Goal: Task Accomplishment & Management: Manage account settings

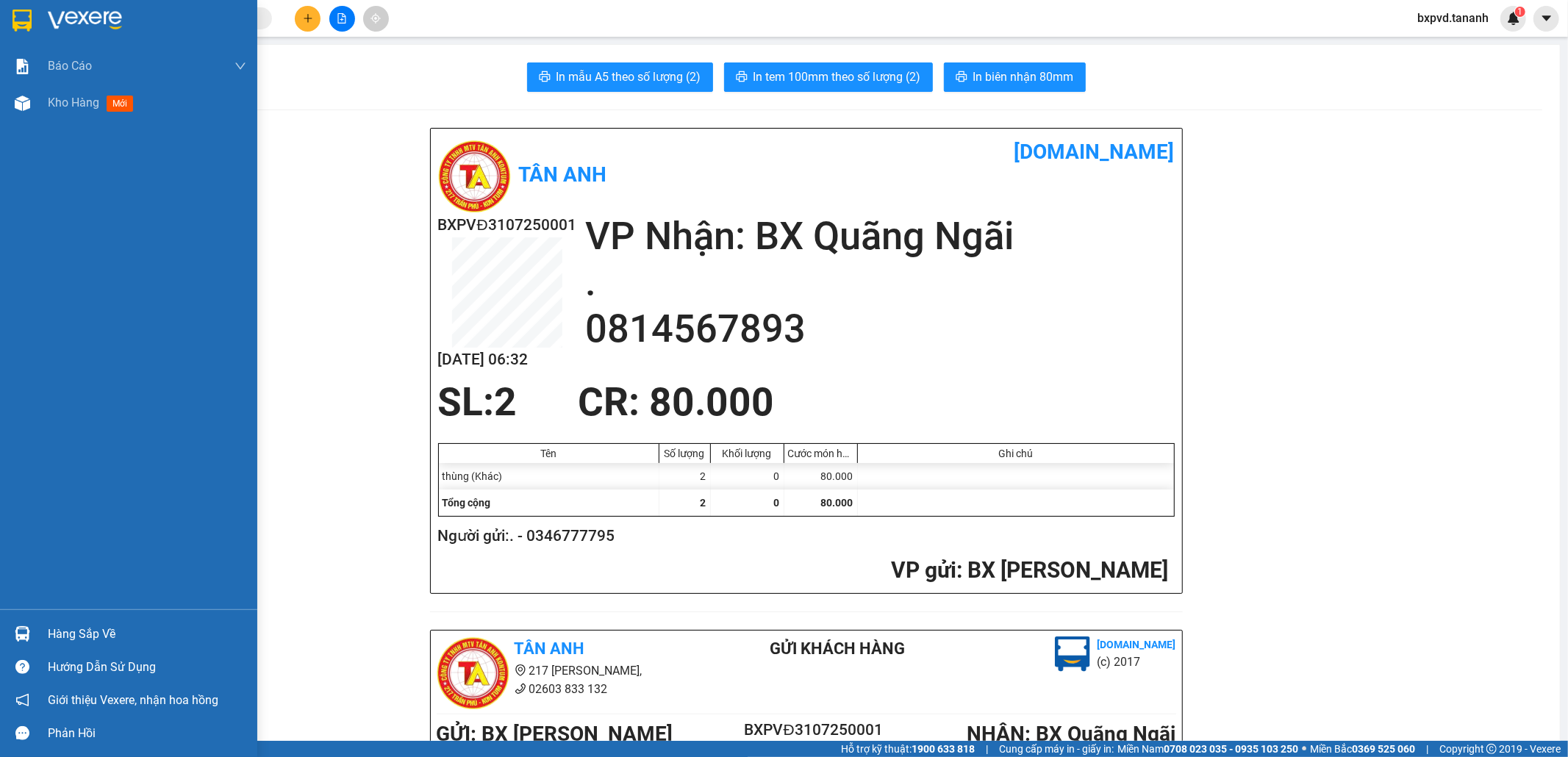
click at [34, 22] on div at bounding box center [128, 24] width 257 height 47
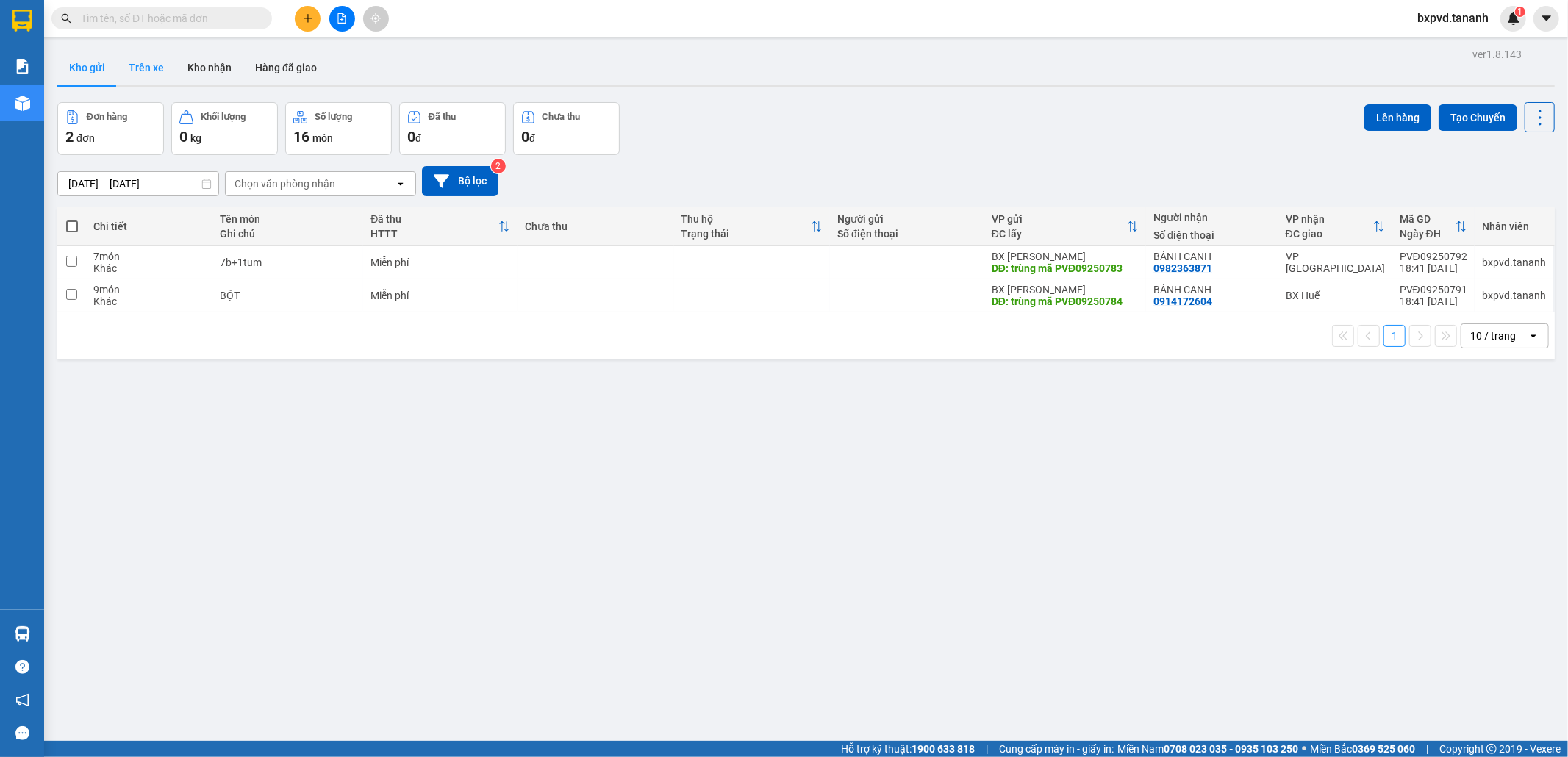
click at [143, 65] on button "Trên xe" at bounding box center [146, 68] width 59 height 35
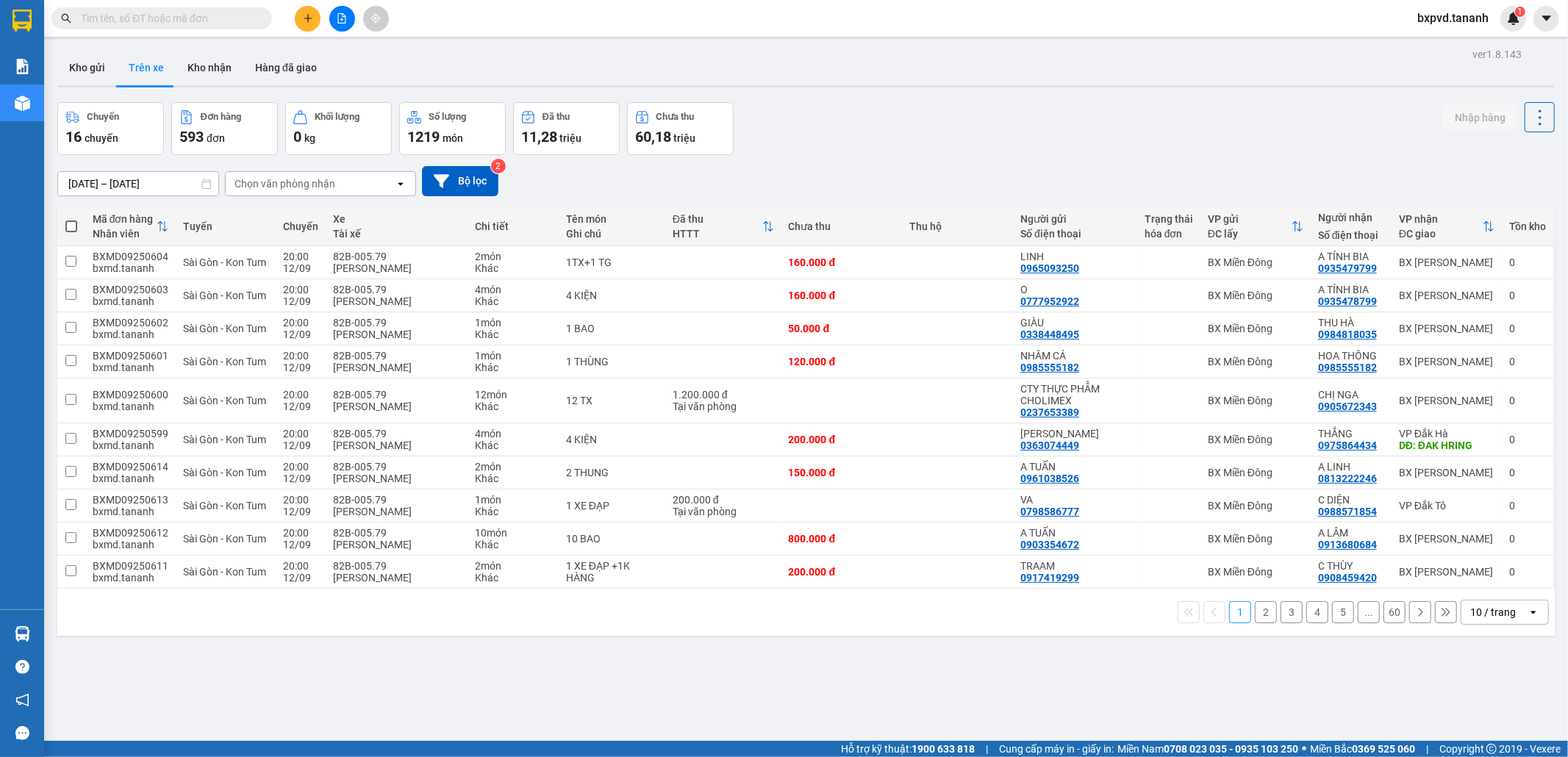
click at [1436, 16] on span "bxpvd.tananh" at bounding box center [1453, 18] width 95 height 18
click at [1456, 46] on span "Đăng xuất" at bounding box center [1459, 46] width 64 height 16
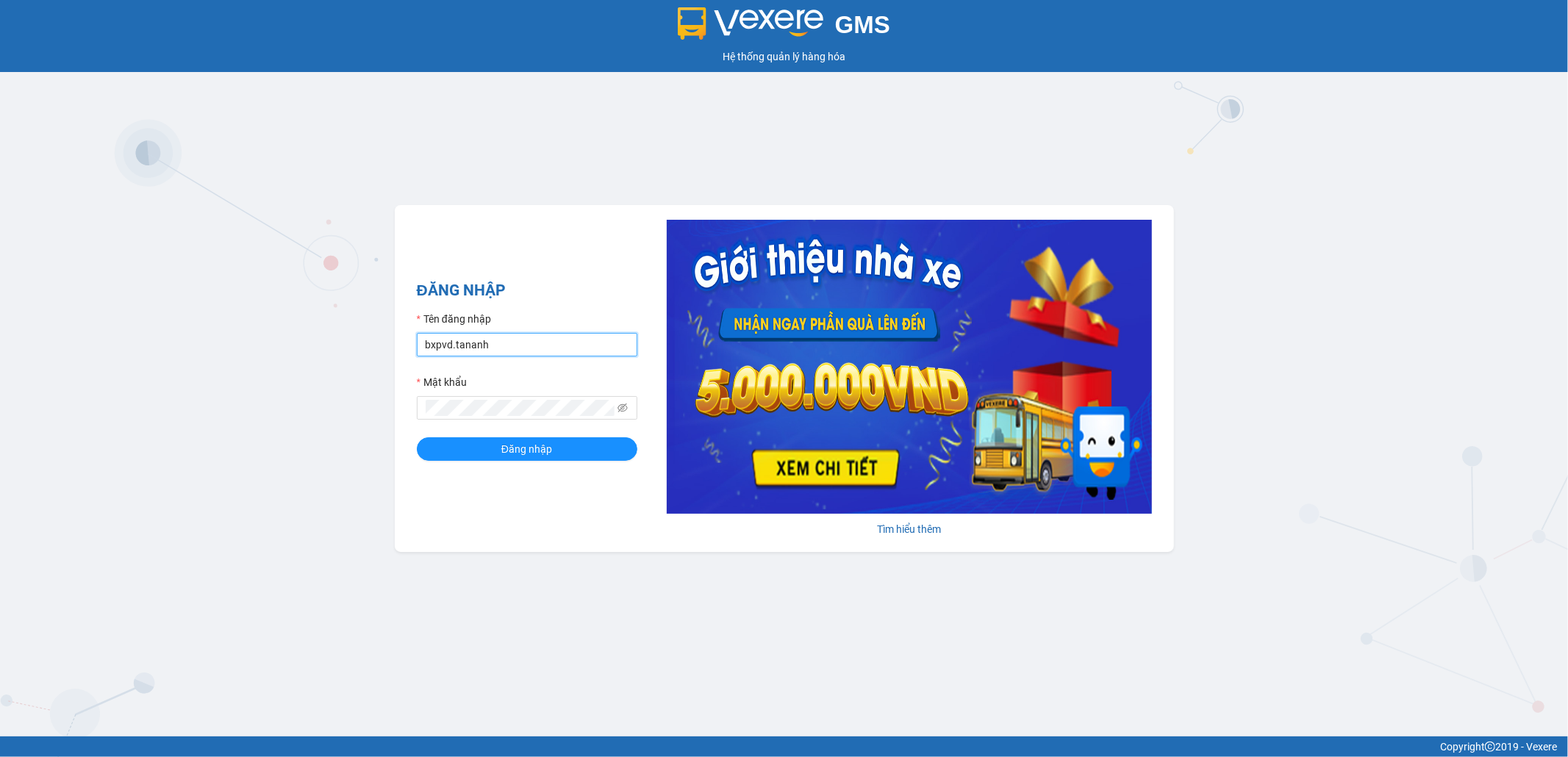
click at [485, 355] on input "bxpvd.tananh" at bounding box center [526, 344] width 220 height 24
type input "bxmd.tananh"
click at [490, 441] on button "Đăng nhập" at bounding box center [526, 448] width 220 height 24
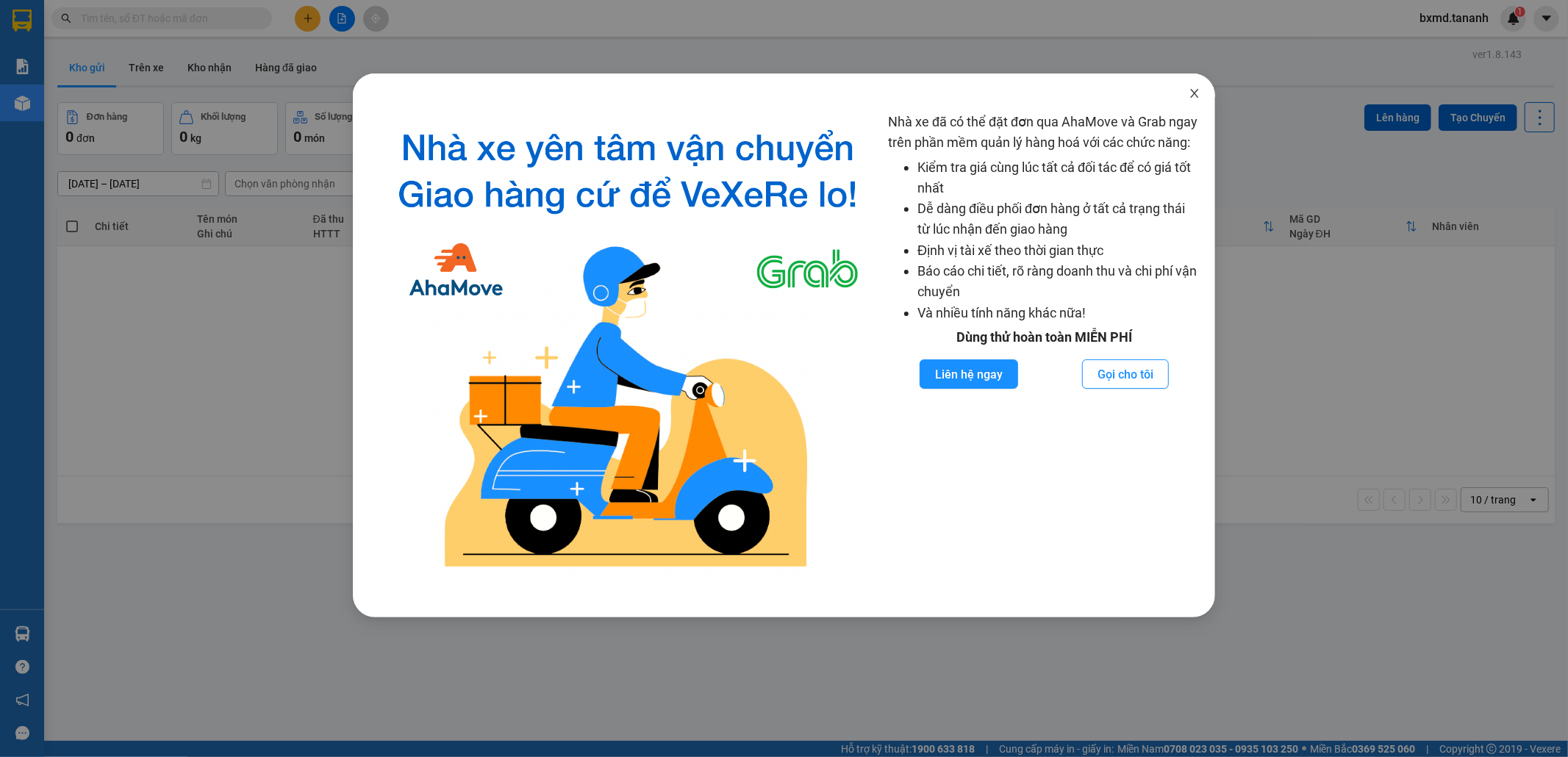
click at [1196, 86] on span "Close" at bounding box center [1194, 94] width 41 height 41
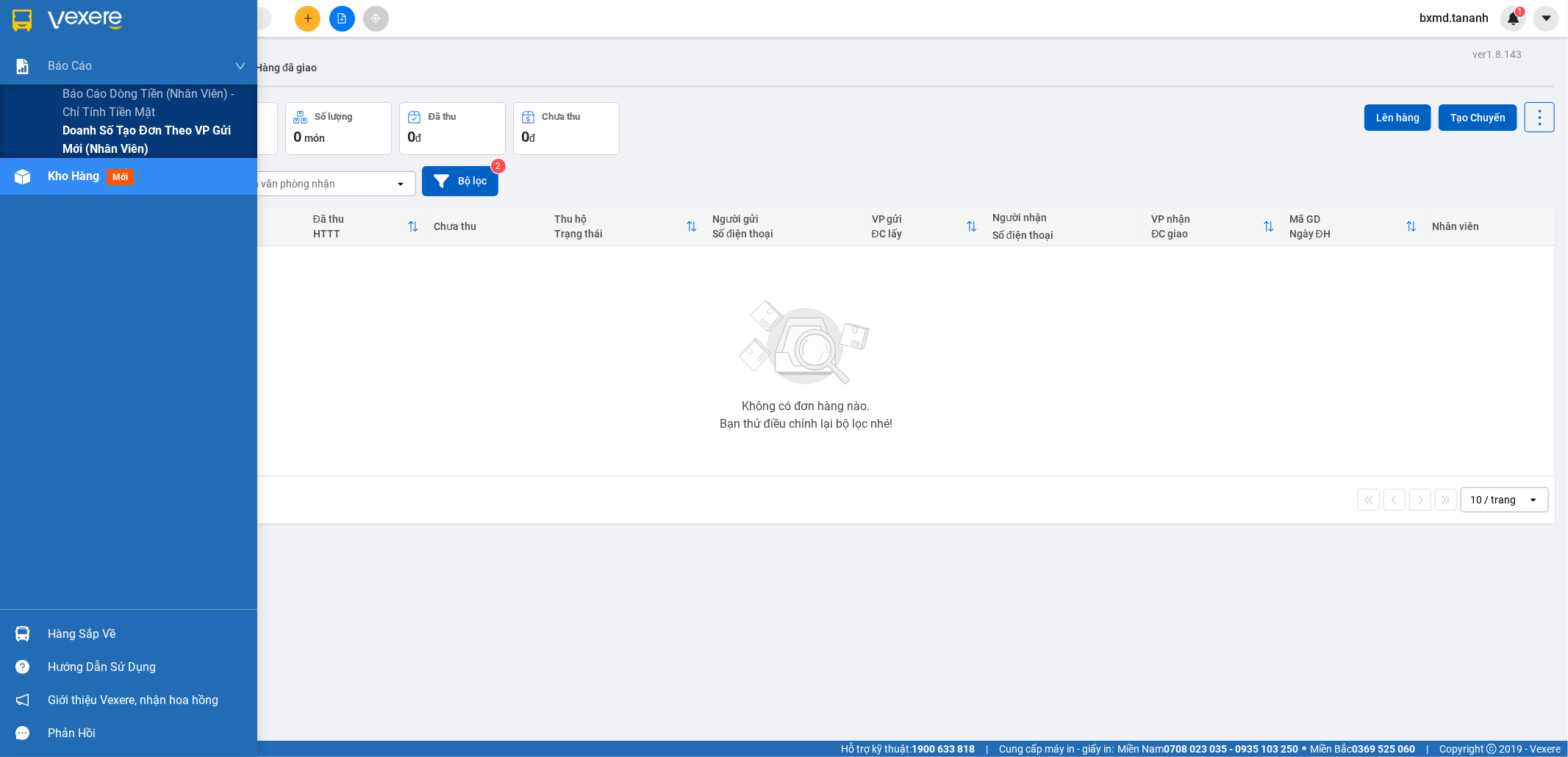
click at [69, 136] on span "Doanh số tạo đơn theo VP gửi mới (nhân viên)" at bounding box center [154, 139] width 183 height 37
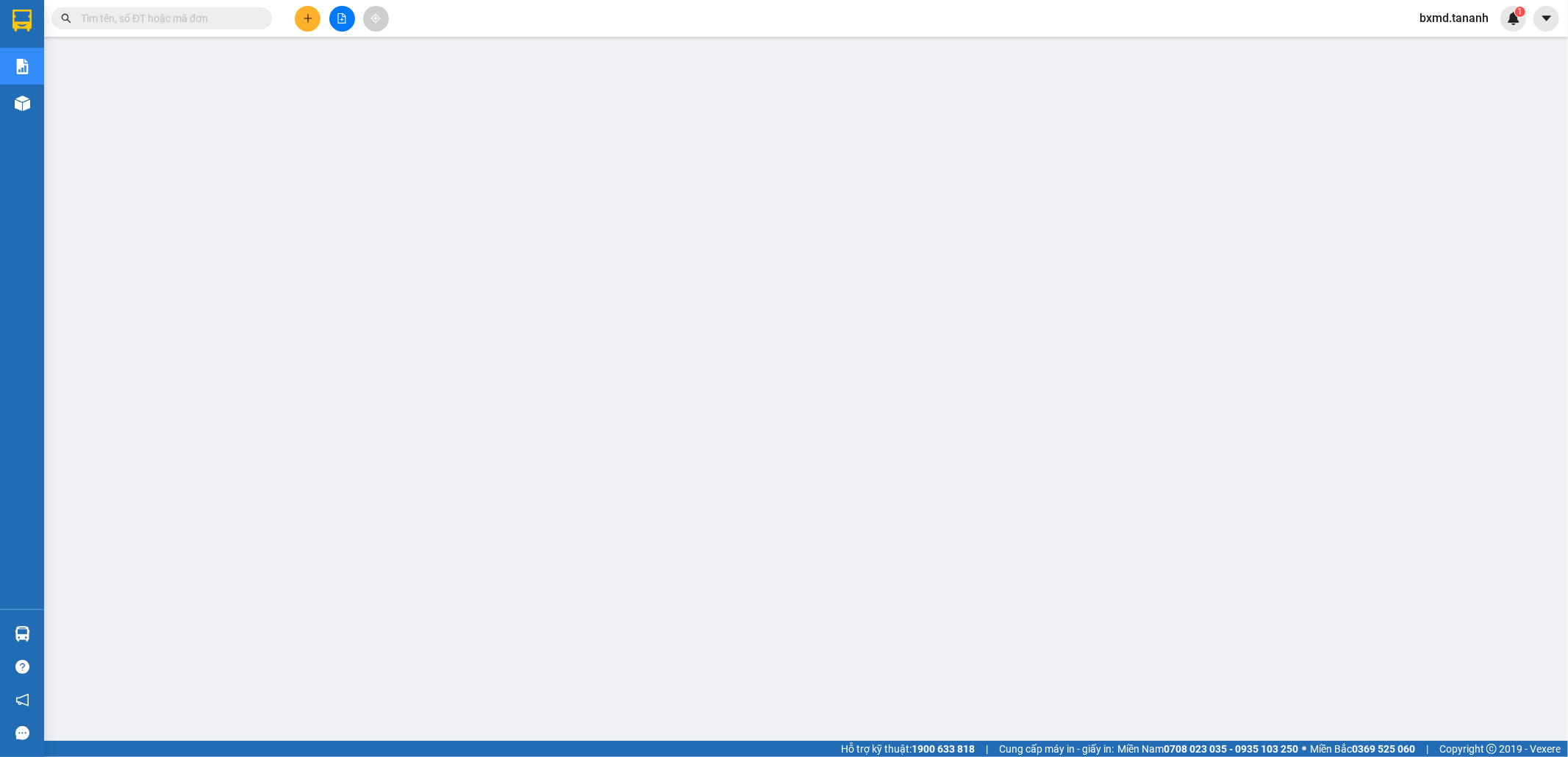
click at [1488, 20] on span "bxmd.tananh" at bounding box center [1454, 18] width 93 height 18
click at [1473, 53] on span "Đăng xuất" at bounding box center [1461, 46] width 61 height 16
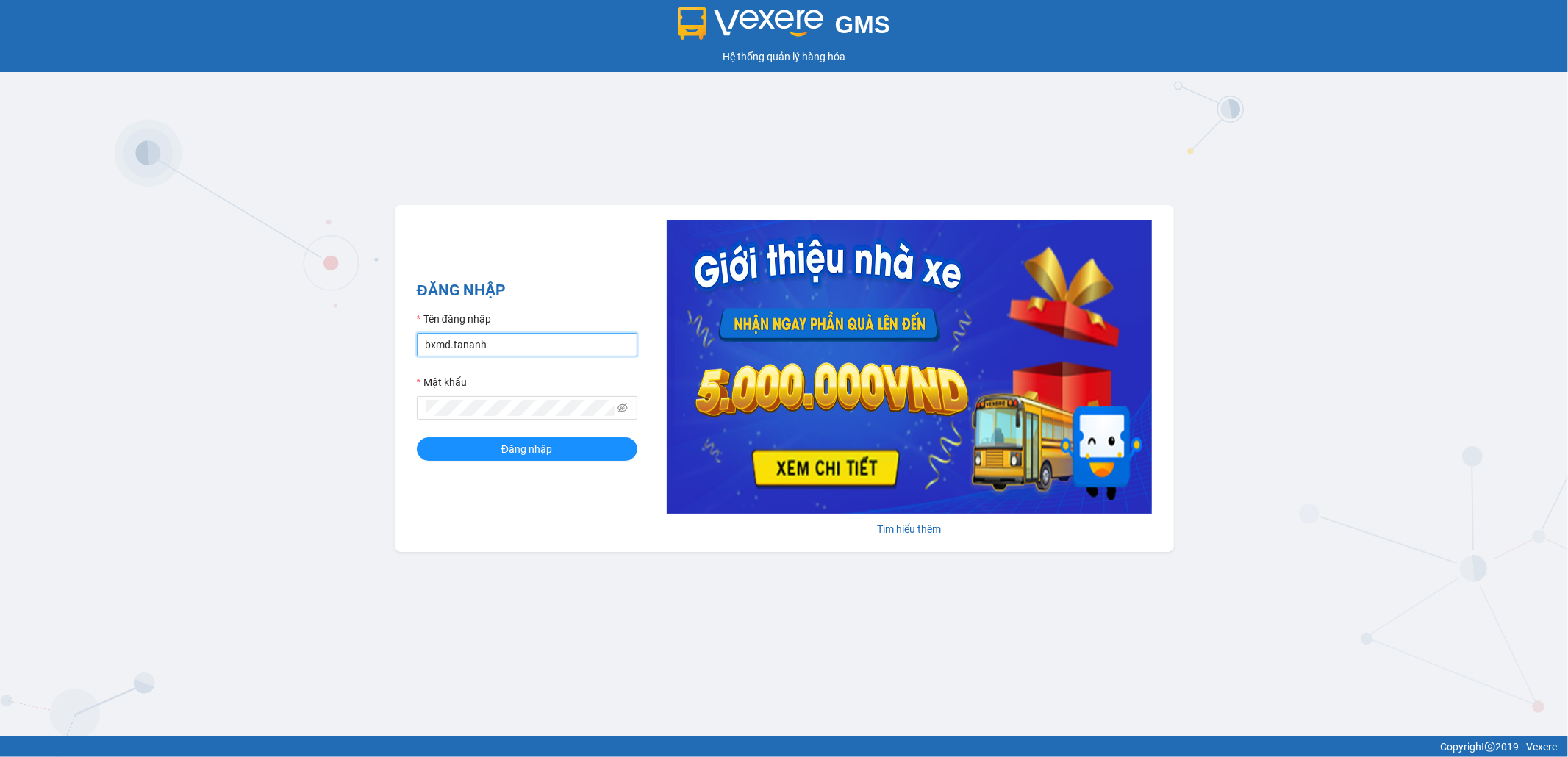
click at [527, 344] on input "bxmd.tananh" at bounding box center [526, 344] width 220 height 24
type input "vptt.tananh"
click at [459, 446] on button "Đăng nhập" at bounding box center [526, 448] width 220 height 24
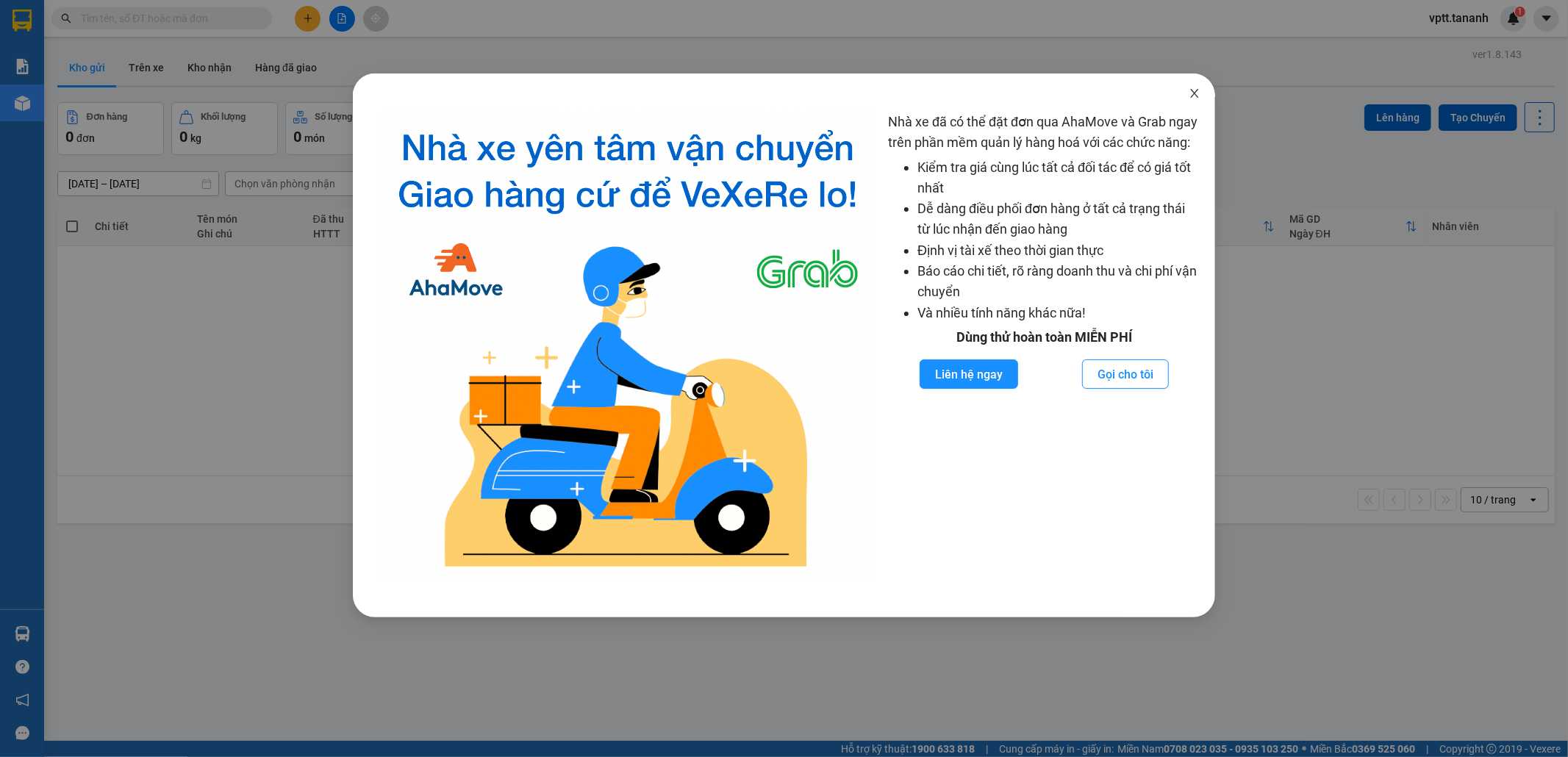
click at [1194, 90] on icon "close" at bounding box center [1193, 93] width 11 height 11
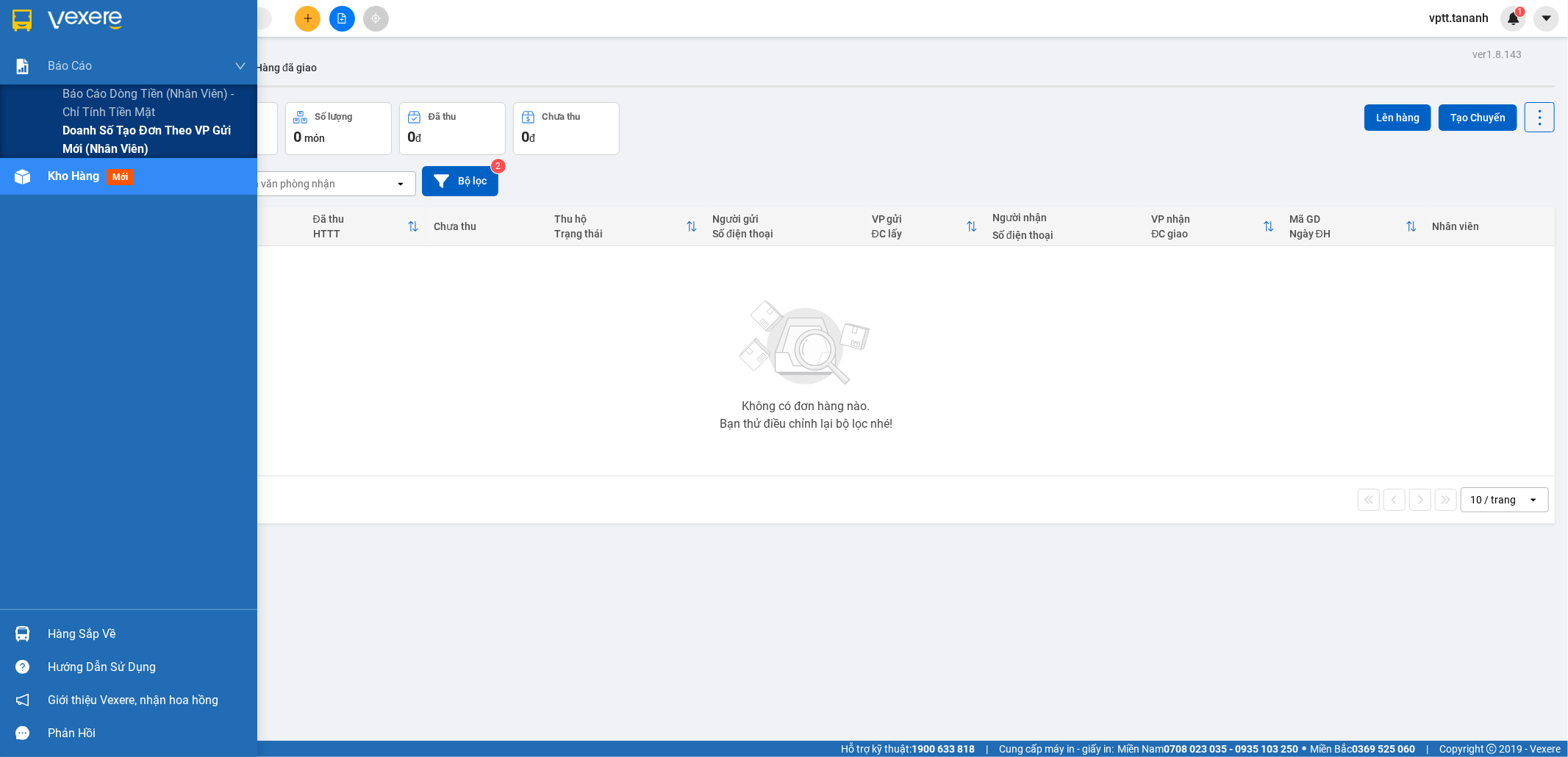
click at [65, 141] on span "Doanh số tạo đơn theo VP gửi mới (nhân viên)" at bounding box center [154, 139] width 183 height 37
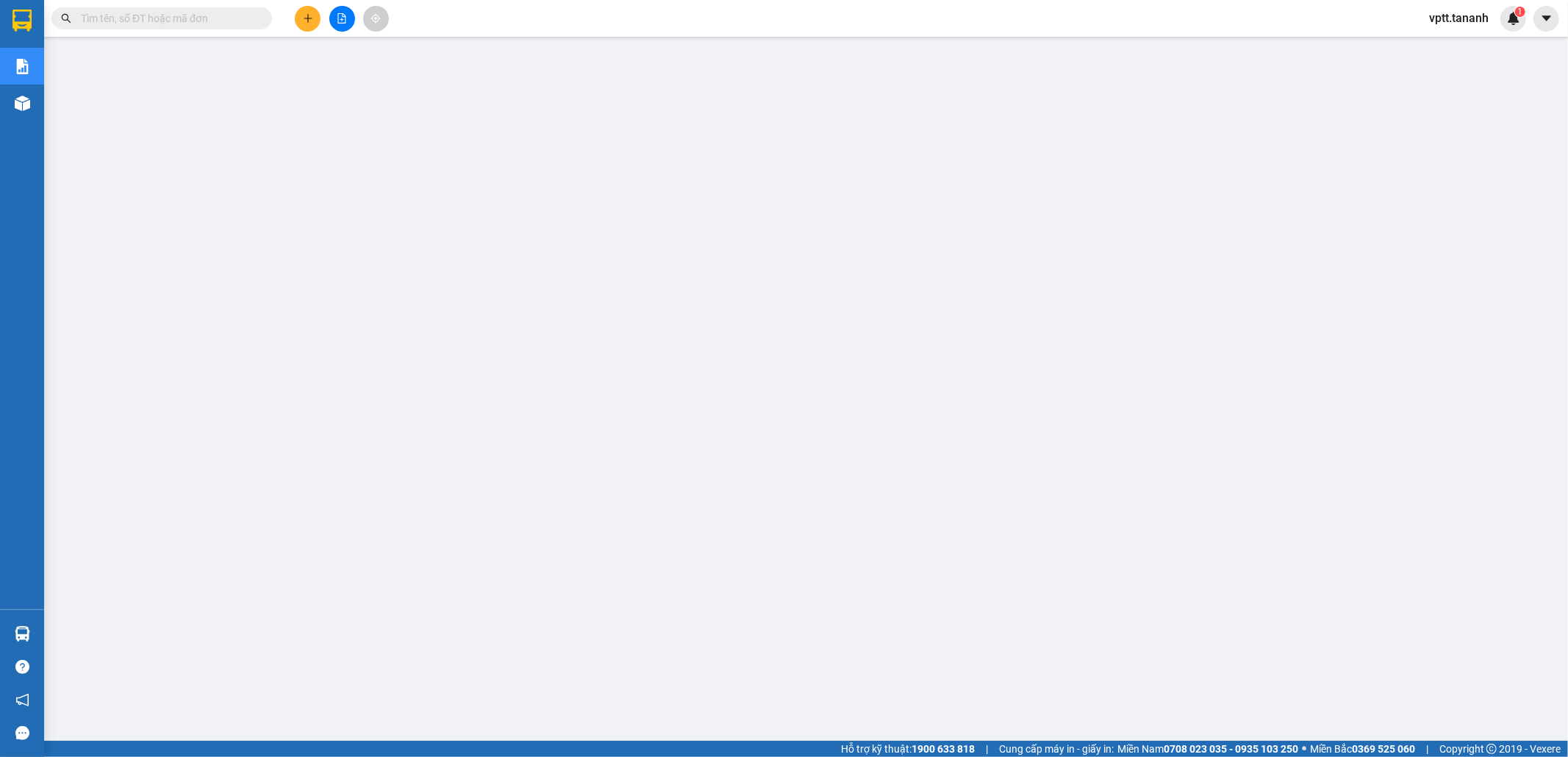
click at [1472, 30] on div "vptt.tananh 1" at bounding box center [1471, 18] width 109 height 25
click at [1467, 19] on span "vptt.tananh" at bounding box center [1458, 18] width 83 height 18
click at [1480, 75] on span "Đổi mật khẩu" at bounding box center [1470, 69] width 61 height 16
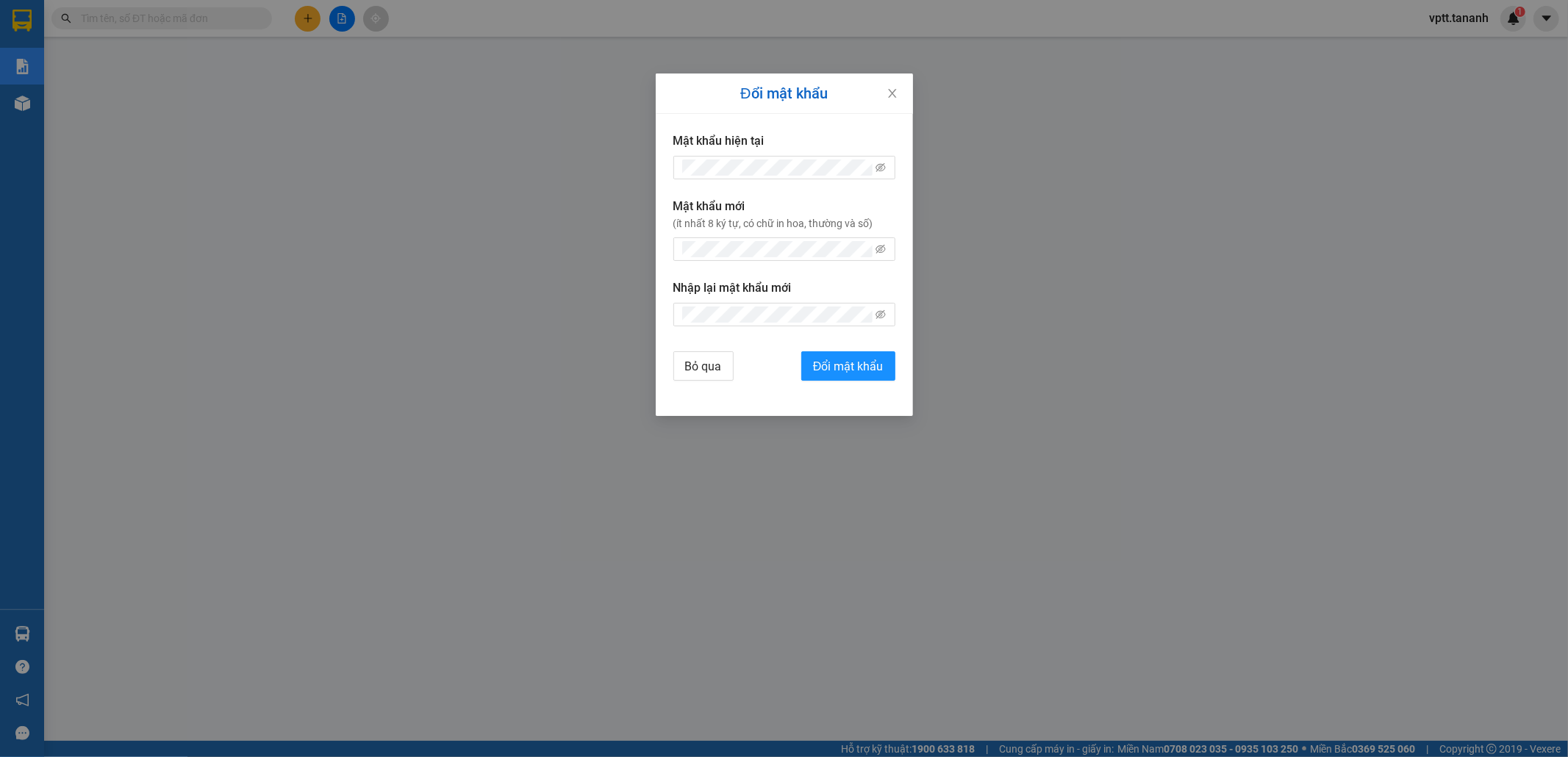
click at [1458, 90] on div "Đổi mật khẩu Mật khẩu hiện tại Mật khẩu mới (ít nhất 8 ký tự, có chữ in hoa, th…" at bounding box center [784, 378] width 1568 height 757
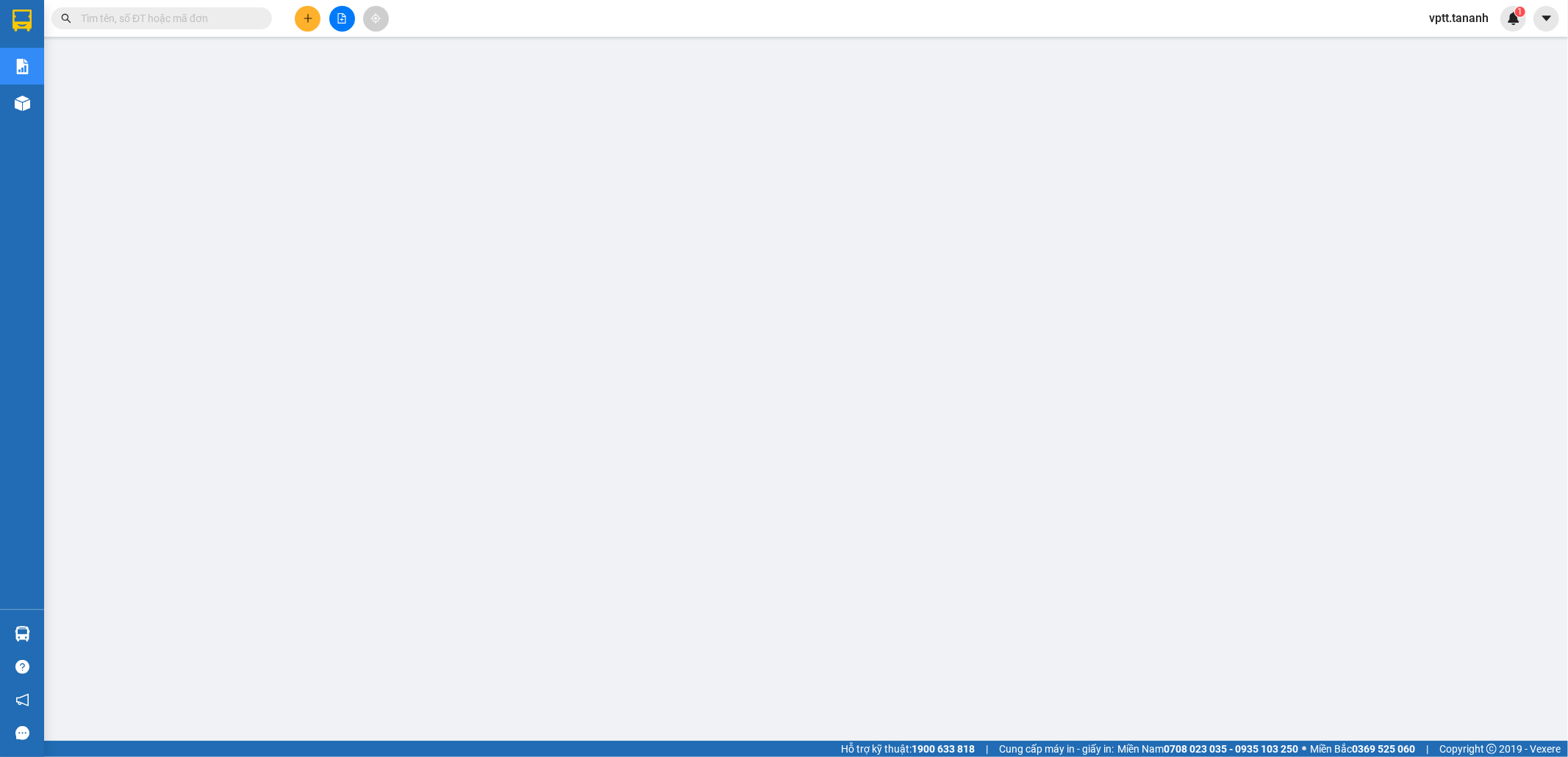
drag, startPoint x: 1463, startPoint y: 13, endPoint x: 1471, endPoint y: 25, distance: 14.4
click at [1464, 17] on span "vptt.tananh" at bounding box center [1458, 18] width 83 height 18
click at [1486, 50] on span "Đăng xuất" at bounding box center [1470, 46] width 61 height 16
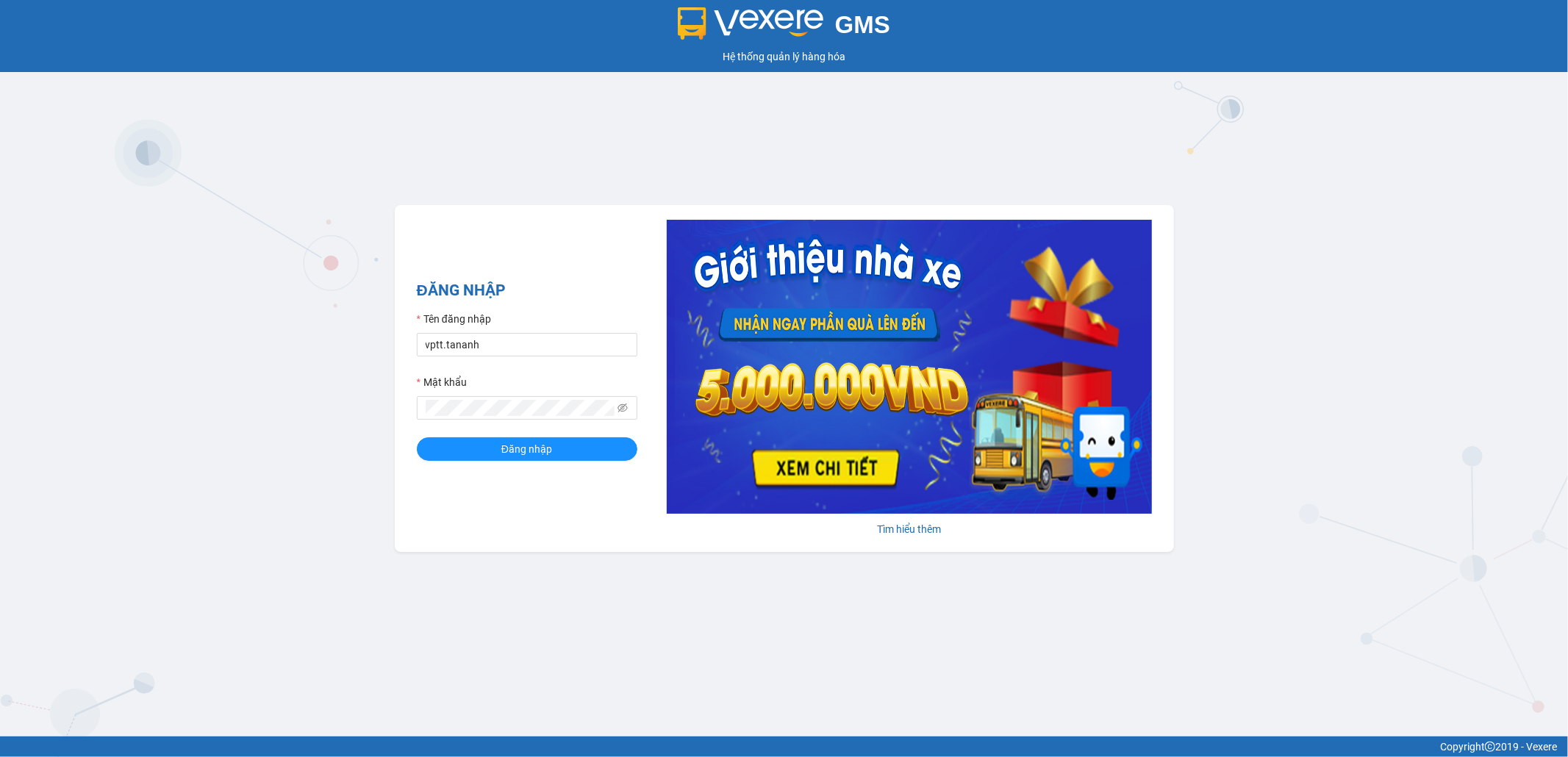
click at [476, 359] on form "Tên đăng nhập vptt.tananh Mật khẩu Đăng nhập" at bounding box center [526, 385] width 220 height 150
click at [479, 351] on input "vptt.tananh" at bounding box center [526, 344] width 220 height 24
type input "bxpvd.tananh"
click at [513, 454] on span "Đăng nhập" at bounding box center [526, 449] width 51 height 16
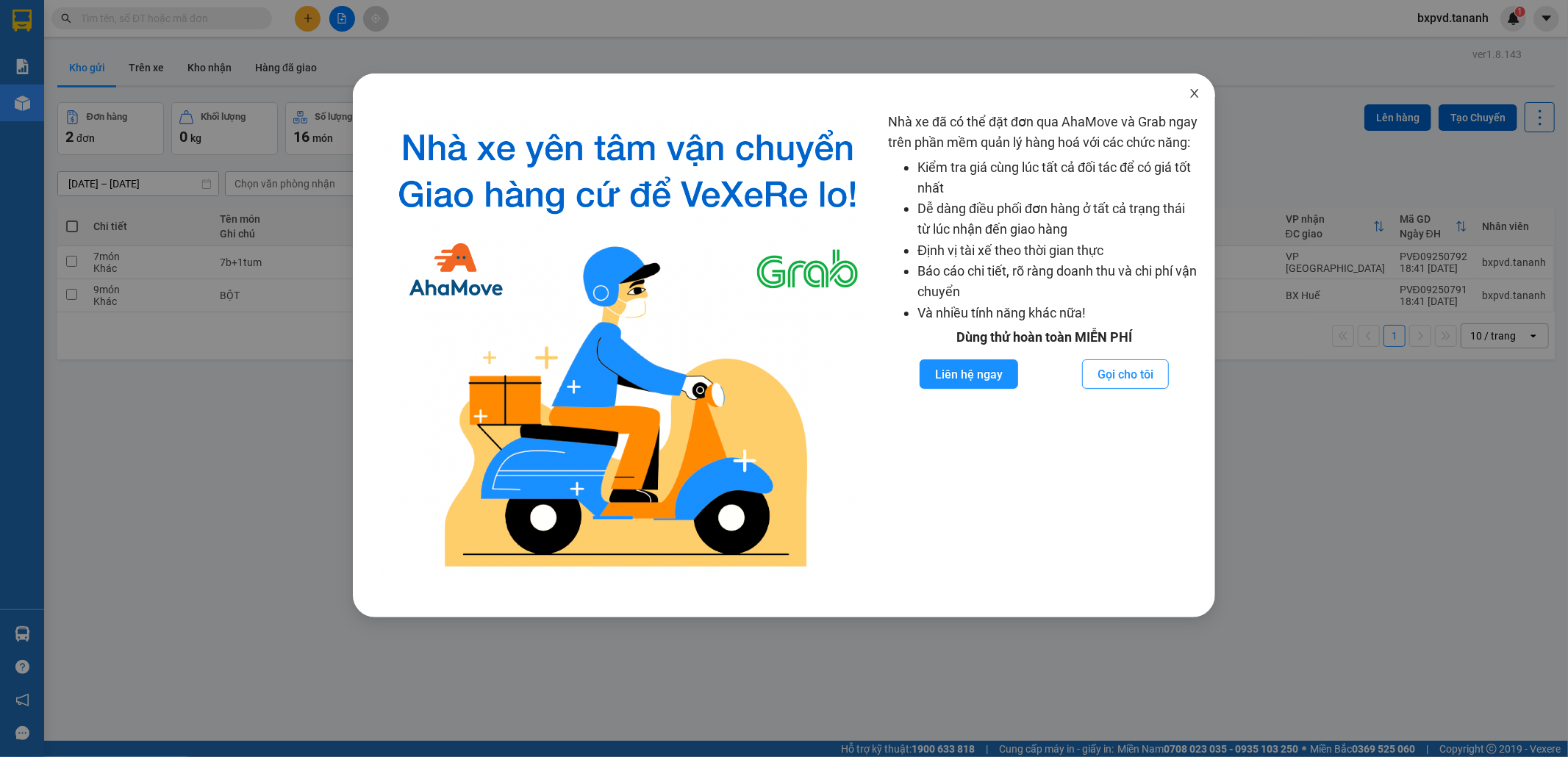
click at [1194, 97] on icon "close" at bounding box center [1193, 93] width 11 height 11
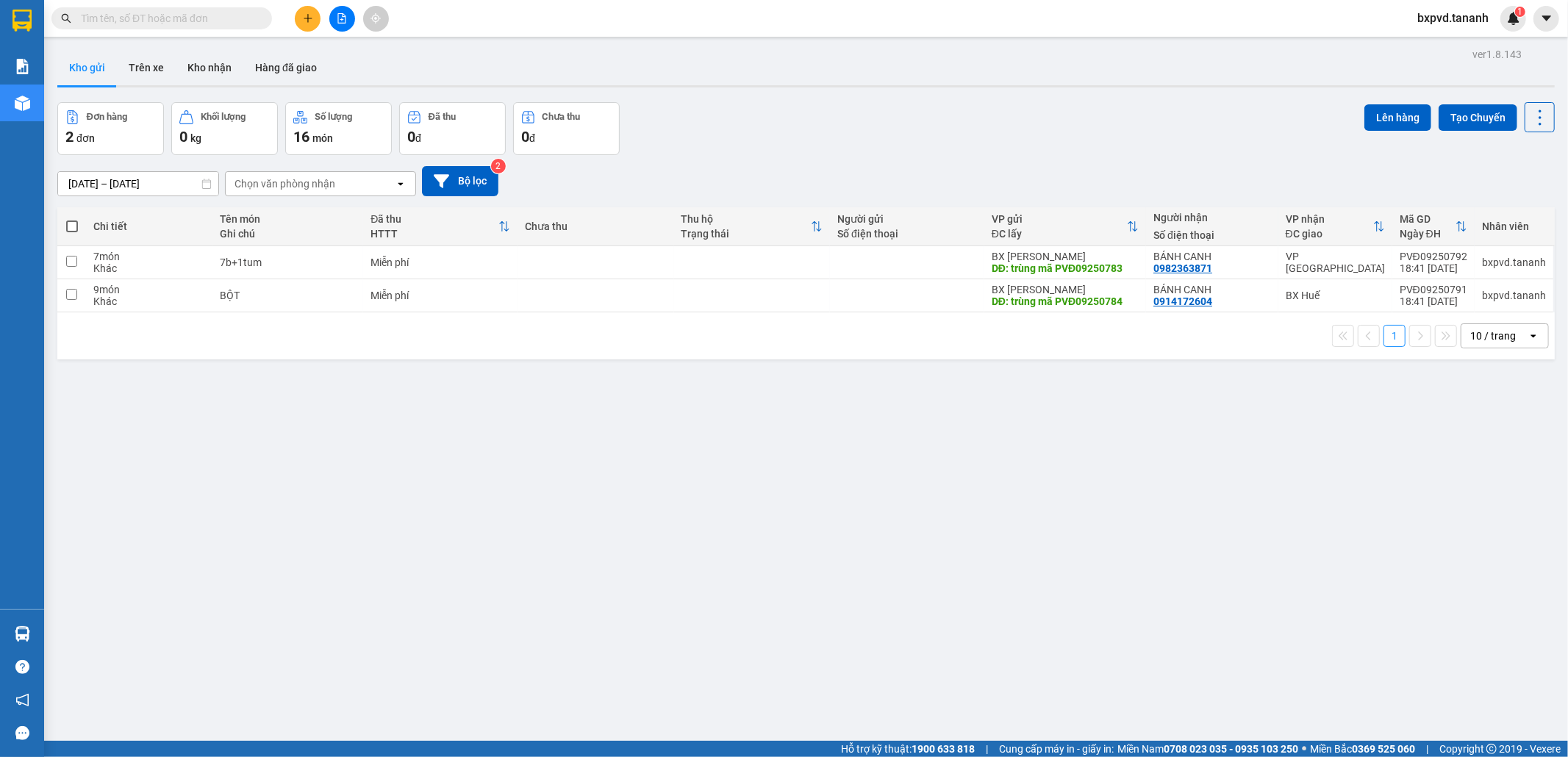
click at [681, 601] on div "ver 1.8.143 Kho gửi Trên xe Kho nhận Hàng đã giao Đơn hàng 2 đơn Khối lượng 0 k…" at bounding box center [806, 422] width 1509 height 757
